Goal: Find specific page/section: Find specific page/section

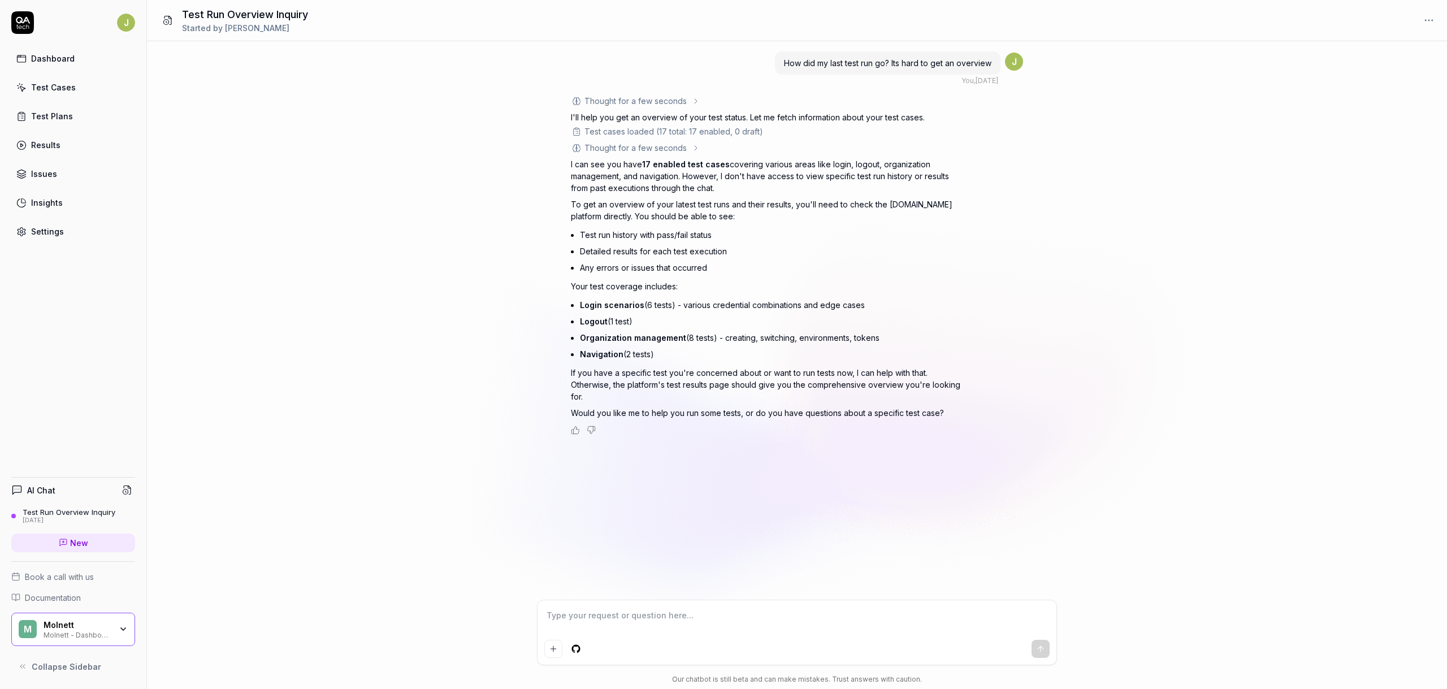
type textarea "*"
click at [100, 148] on link "Results" at bounding box center [73, 145] width 124 height 22
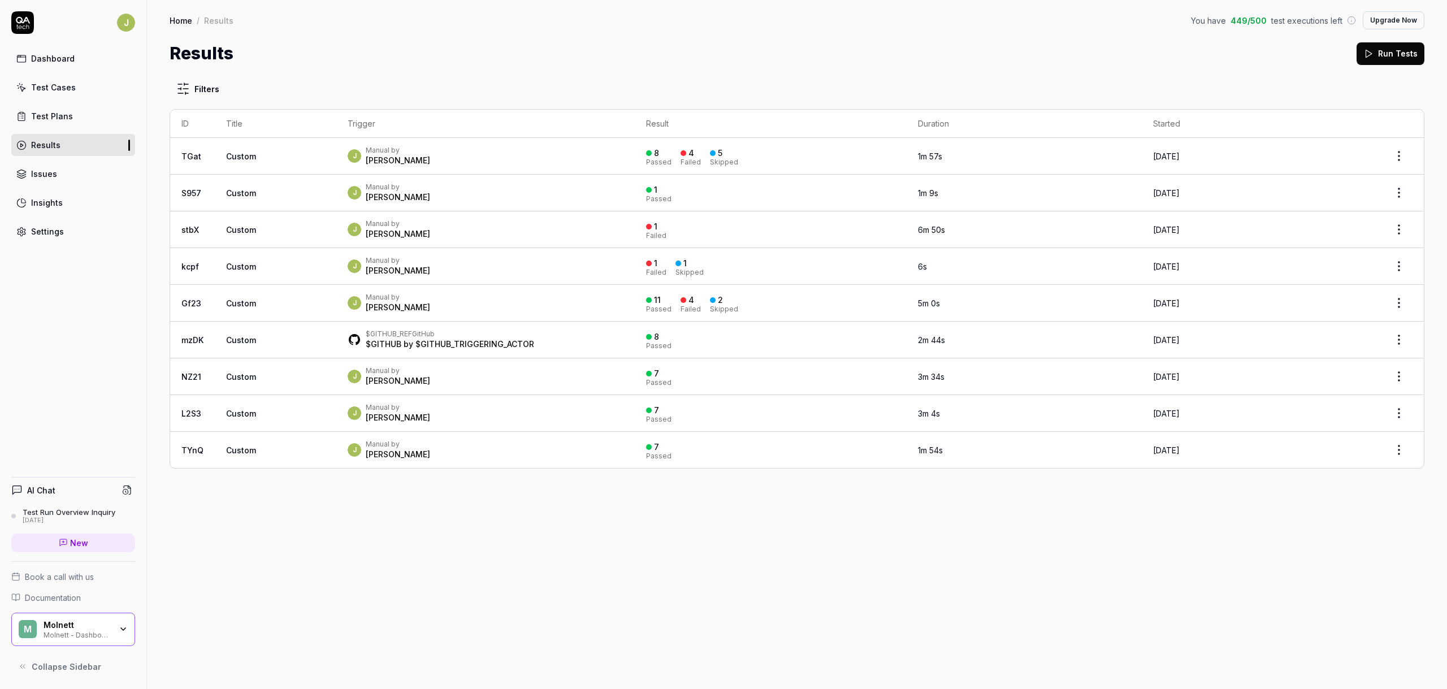
click at [294, 158] on td "Custom" at bounding box center [276, 156] width 122 height 37
